Goal: Navigation & Orientation: Find specific page/section

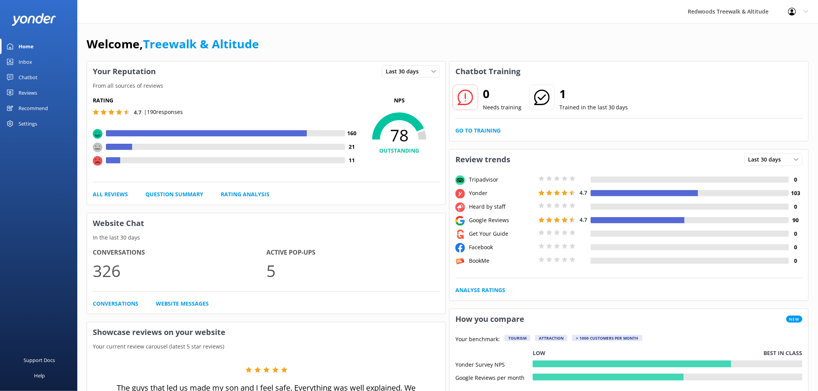
click at [47, 91] on link "Reviews" at bounding box center [38, 92] width 77 height 15
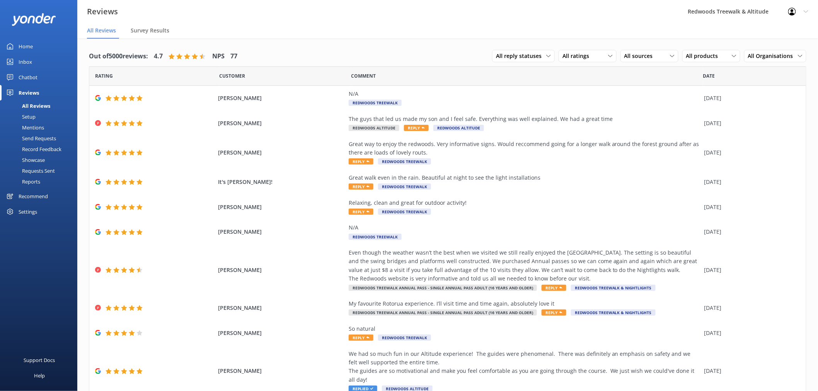
click at [44, 64] on link "Inbox" at bounding box center [38, 61] width 77 height 15
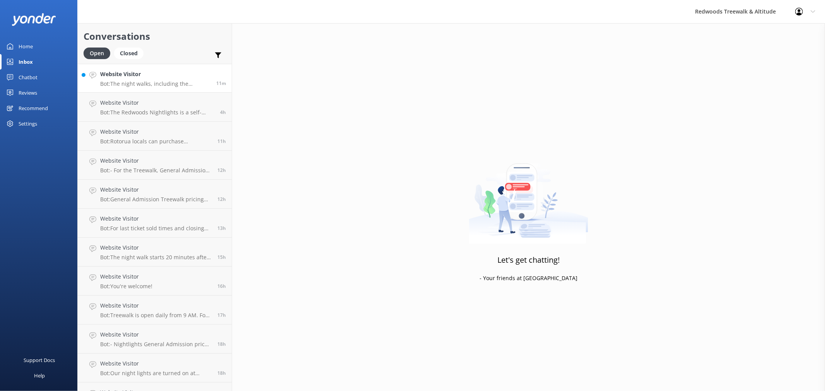
click at [164, 91] on link "Website Visitor Bot: The night walks, including the Redwoods Nightlights, close…" at bounding box center [155, 78] width 154 height 29
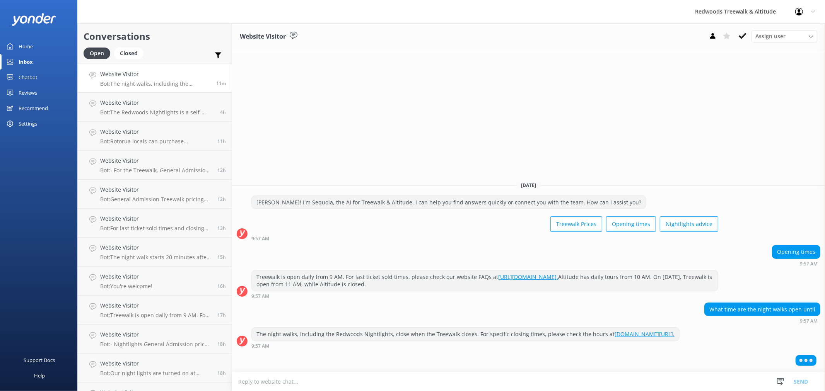
click at [41, 44] on link "Home" at bounding box center [38, 46] width 77 height 15
